Goal: Book appointment/travel/reservation

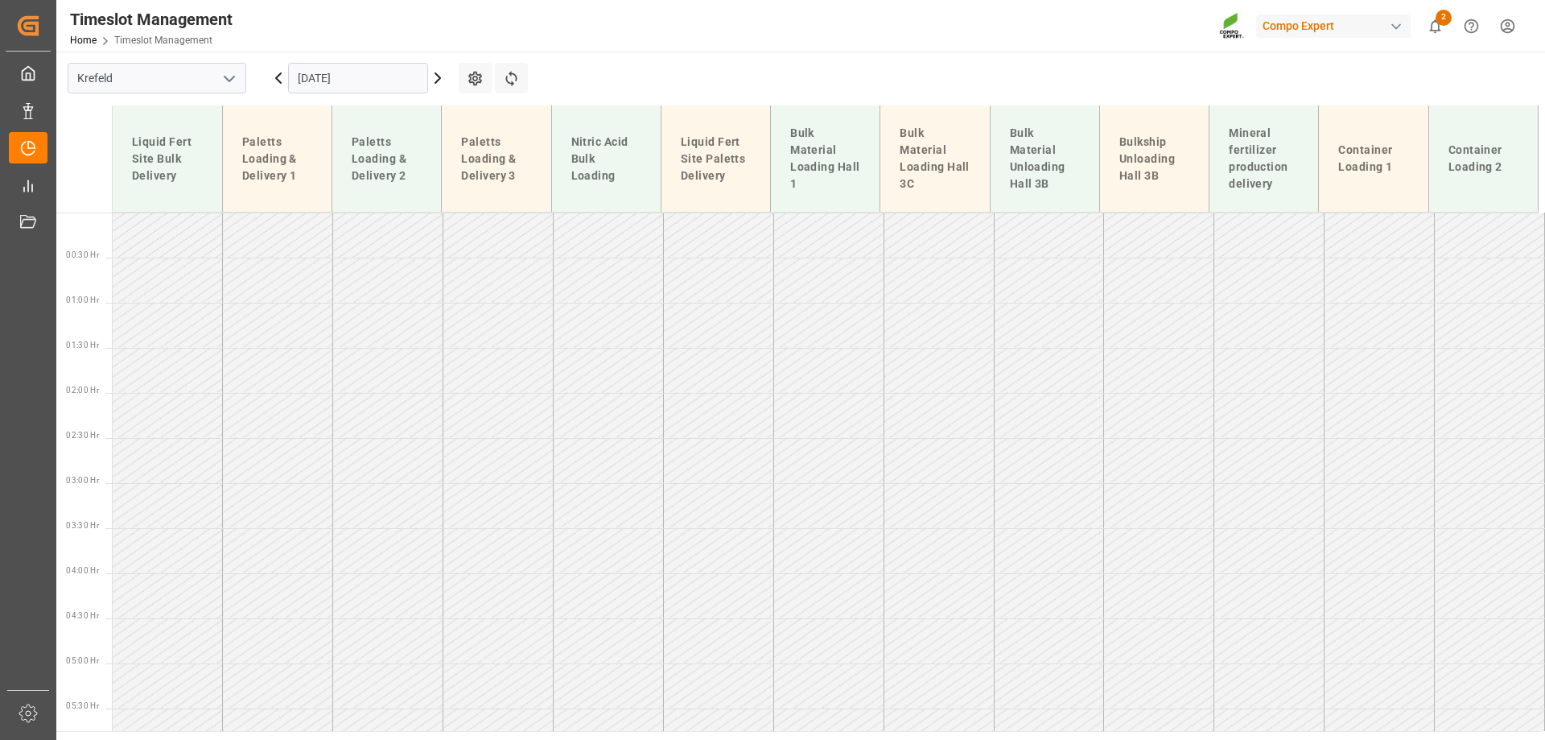
scroll to position [691, 0]
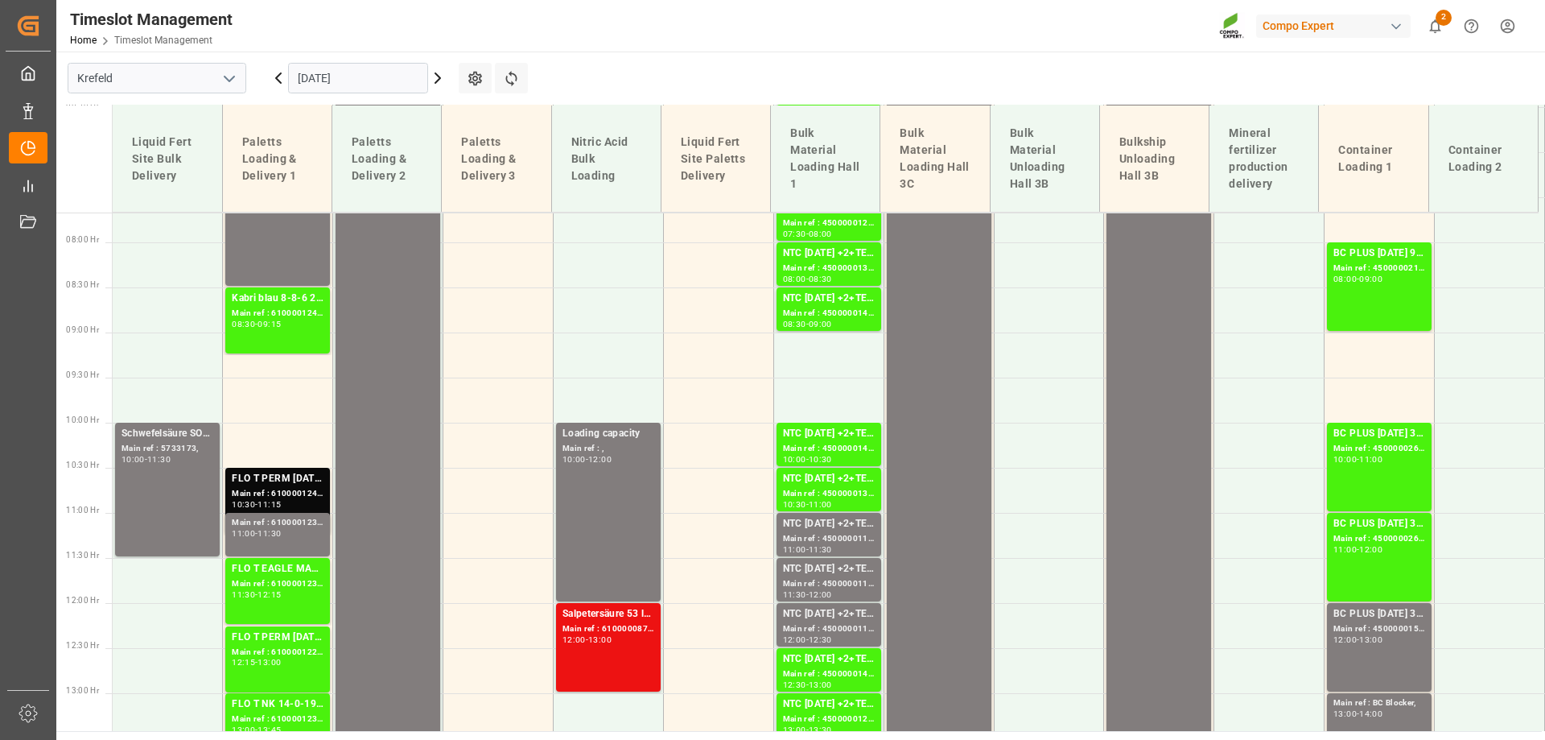
click at [326, 89] on input "[DATE]" at bounding box center [358, 78] width 140 height 31
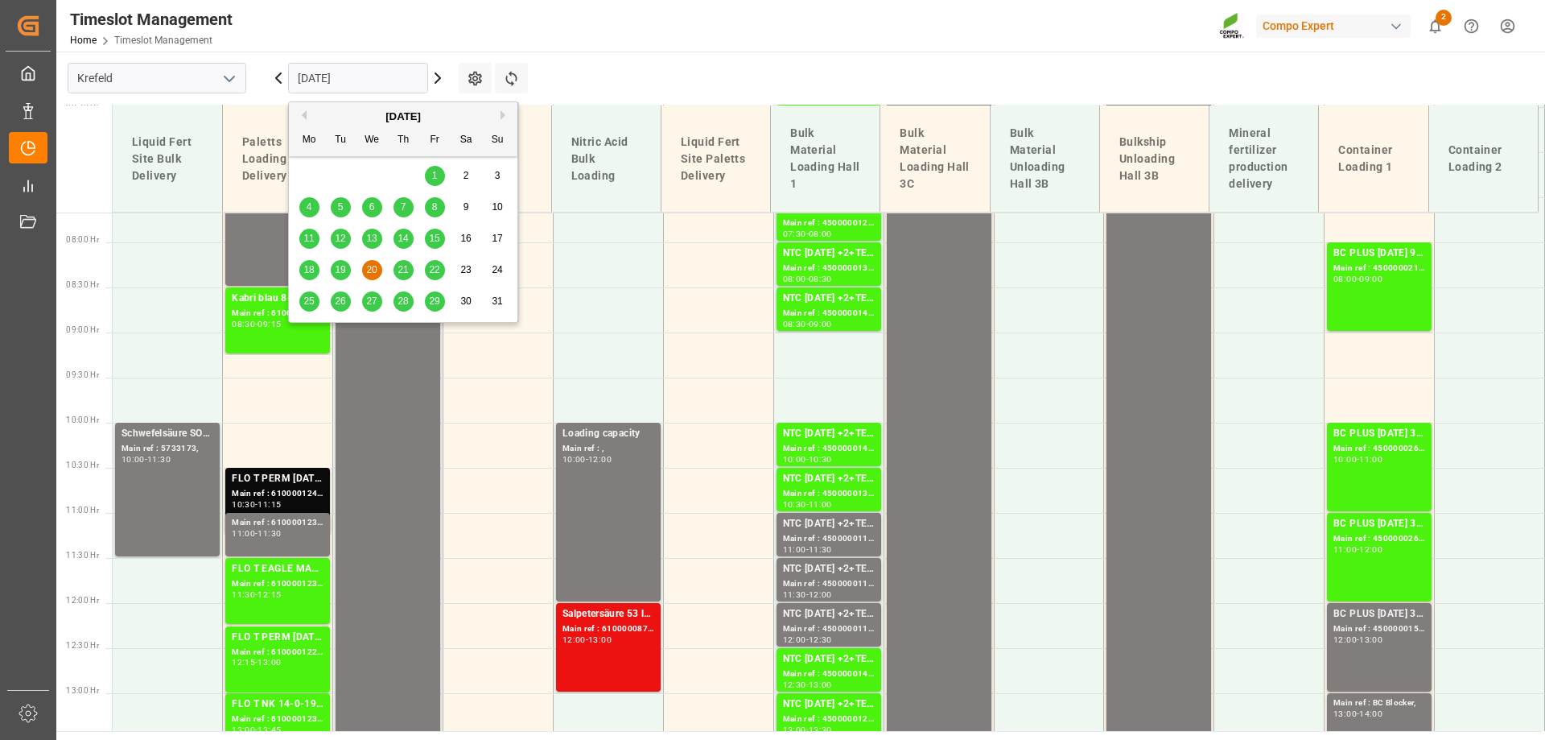
click at [501, 116] on button "Next Month" at bounding box center [506, 115] width 10 height 10
click at [303, 207] on div "8" at bounding box center [309, 207] width 20 height 19
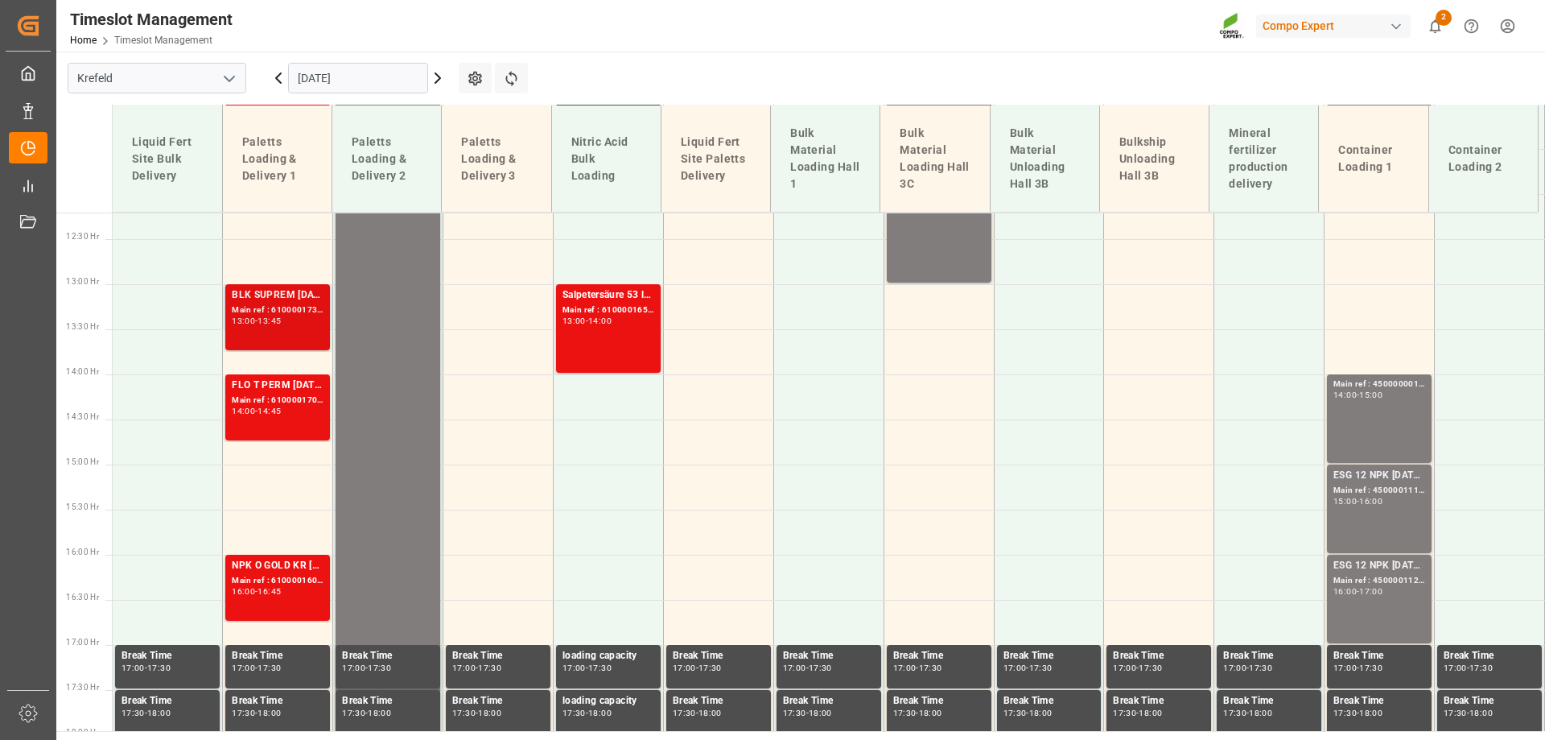
scroll to position [1102, 0]
